Goal: Transaction & Acquisition: Subscribe to service/newsletter

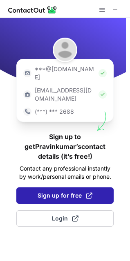
click at [42, 191] on span "Sign up for free" at bounding box center [65, 195] width 55 height 8
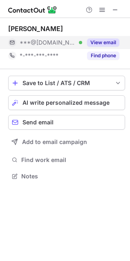
scroll to position [170, 130]
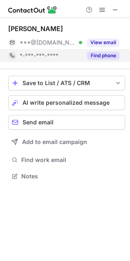
click at [100, 57] on button "Find phone" at bounding box center [103, 55] width 32 height 8
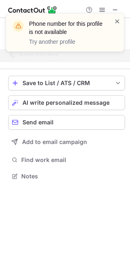
click at [118, 24] on span at bounding box center [117, 21] width 7 height 8
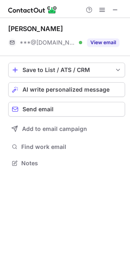
scroll to position [157, 130]
click at [110, 41] on div "Phone number for this profile is not available Try another profile [PERSON_NAME…" at bounding box center [65, 130] width 130 height 261
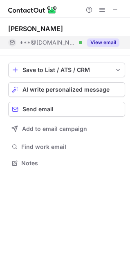
click at [109, 40] on button "View email" at bounding box center [103, 42] width 32 height 8
